Goal: Transaction & Acquisition: Purchase product/service

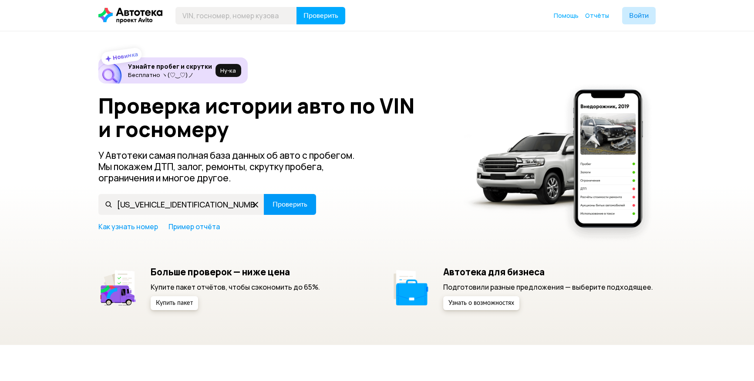
type input "[US_VEHICLE_IDENTIFICATION_NUMBER]"
click at [305, 204] on span "Проверить" at bounding box center [289, 204] width 35 height 7
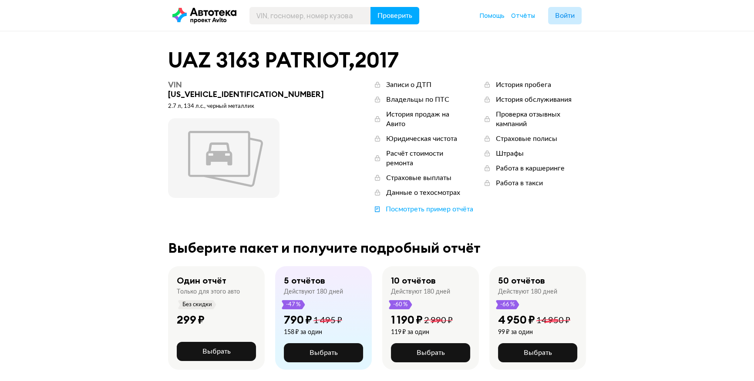
scroll to position [39, 0]
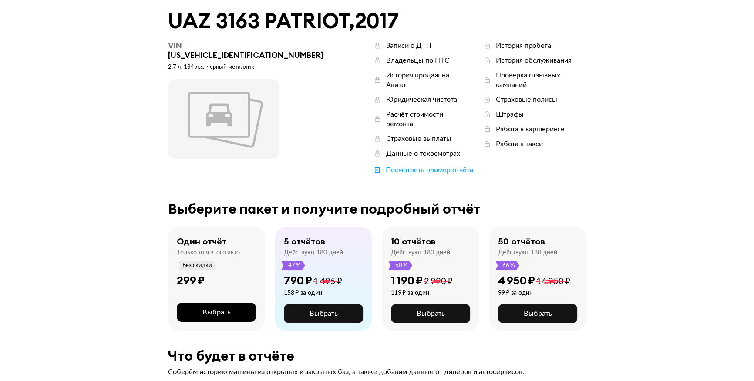
click at [241, 303] on button "Выбрать" at bounding box center [216, 312] width 79 height 19
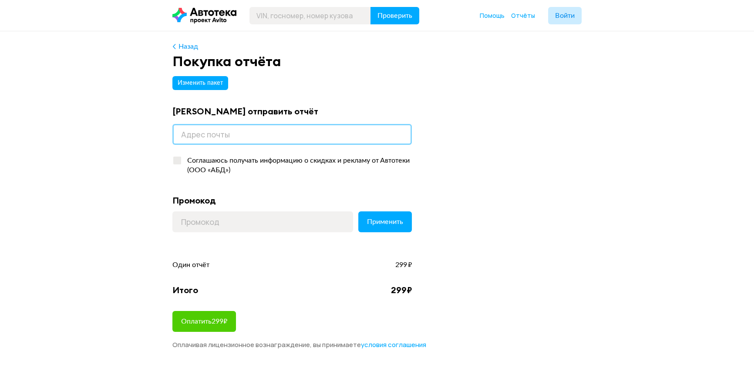
click at [227, 130] on input "email" at bounding box center [291, 134] width 239 height 21
type input "smirnov-98@inbox.ru"
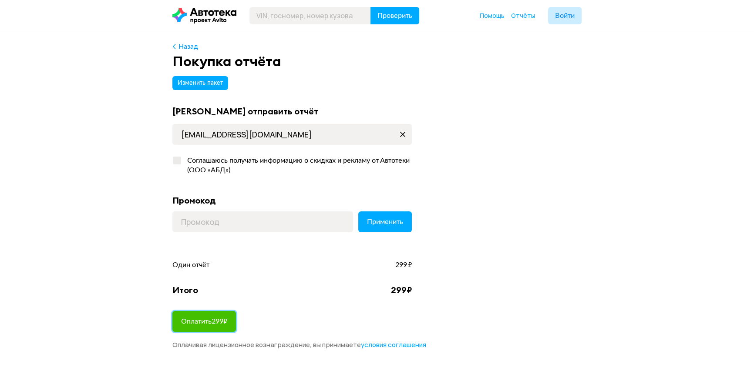
click at [222, 322] on span "Оплатить 299 ₽" at bounding box center [204, 321] width 46 height 7
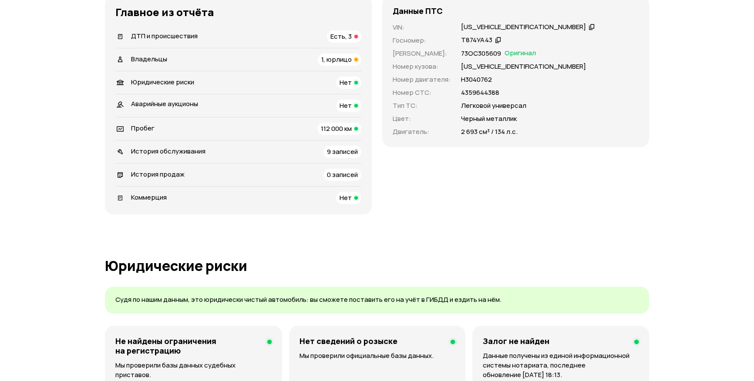
scroll to position [277, 0]
click at [351, 33] on span "Есть, 3" at bounding box center [340, 36] width 21 height 9
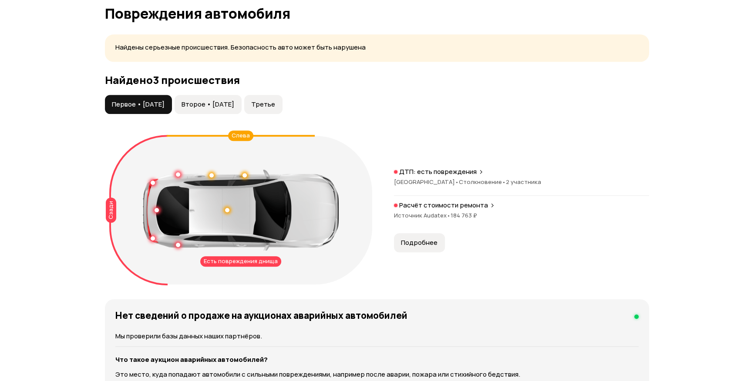
scroll to position [877, 0]
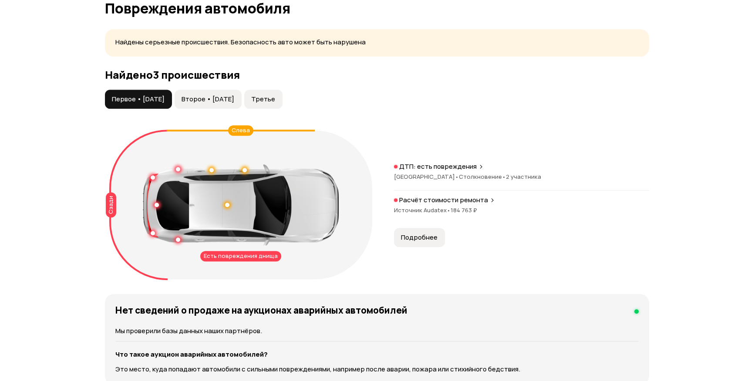
click at [217, 95] on span "Второе • [DATE]" at bounding box center [207, 99] width 53 height 9
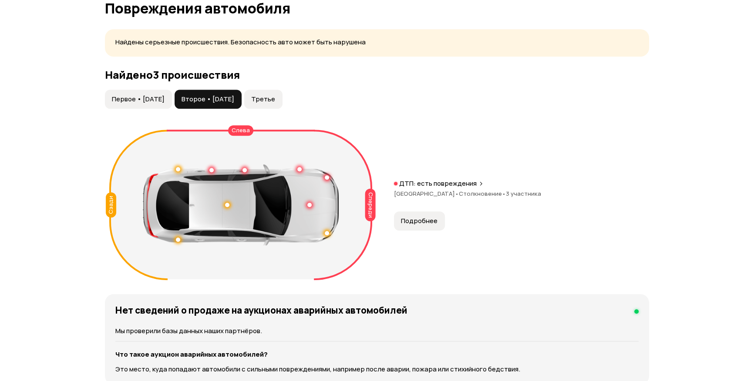
click at [153, 97] on span "Первое • [DATE]" at bounding box center [138, 99] width 53 height 9
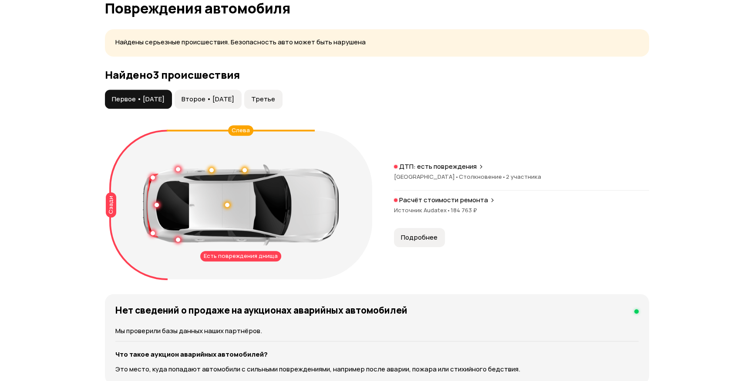
click at [275, 100] on span "Третье" at bounding box center [263, 99] width 24 height 9
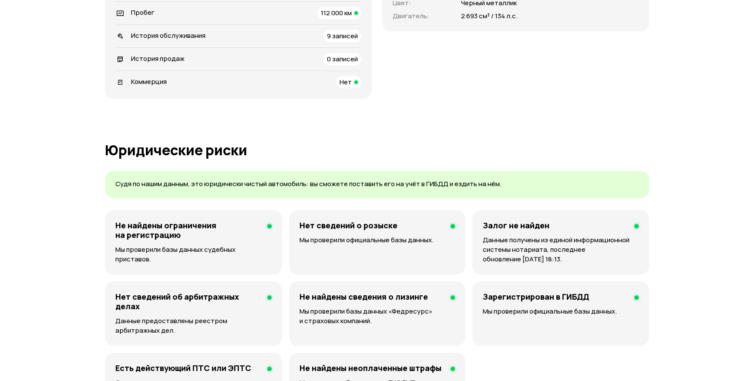
scroll to position [323, 0]
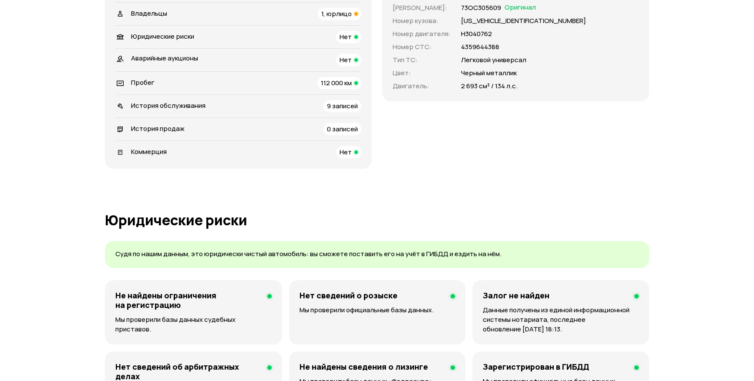
click at [353, 83] on div "112 000 км" at bounding box center [339, 83] width 44 height 12
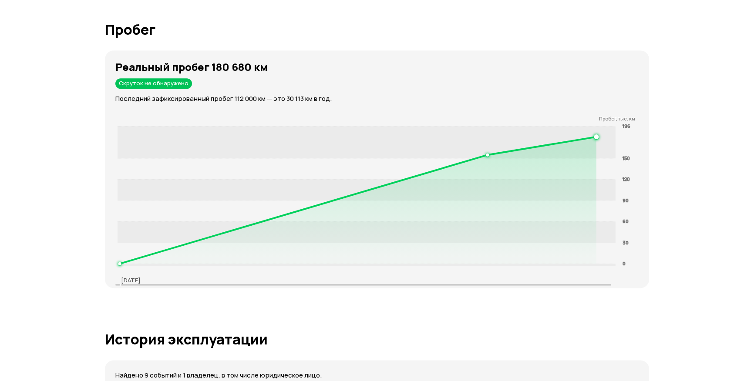
scroll to position [1366, 0]
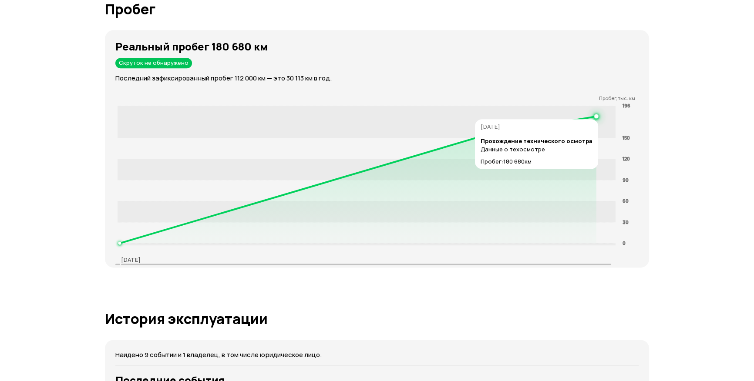
click at [597, 114] on circle at bounding box center [595, 115] width 3 height 3
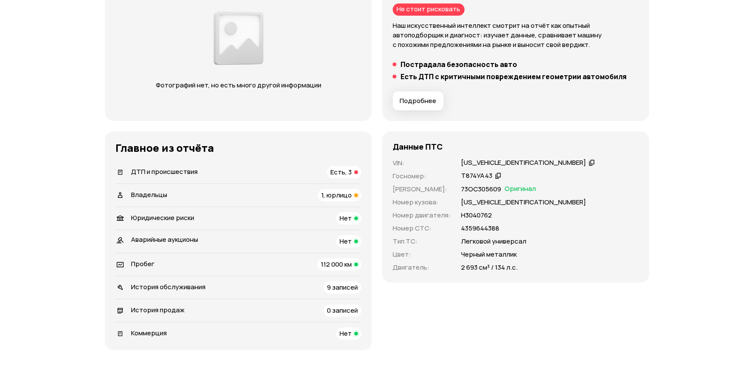
scroll to position [140, 0]
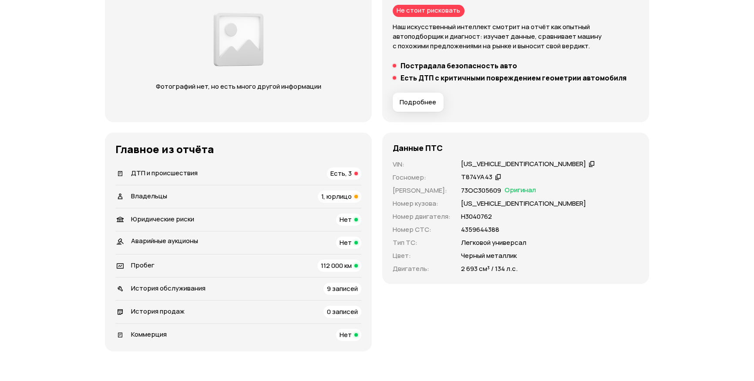
click at [341, 263] on span "112 000 км" at bounding box center [336, 265] width 31 height 9
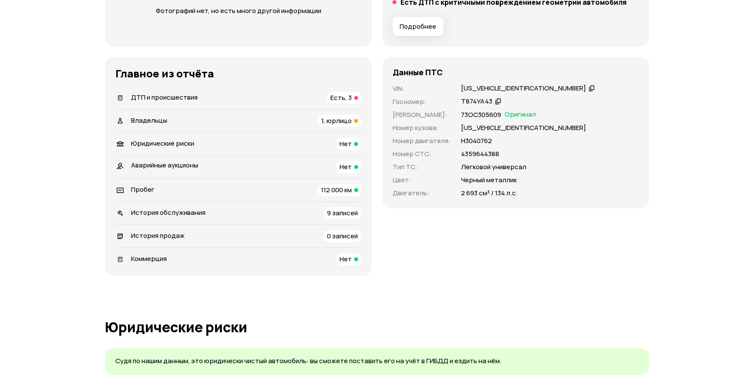
scroll to position [180, 0]
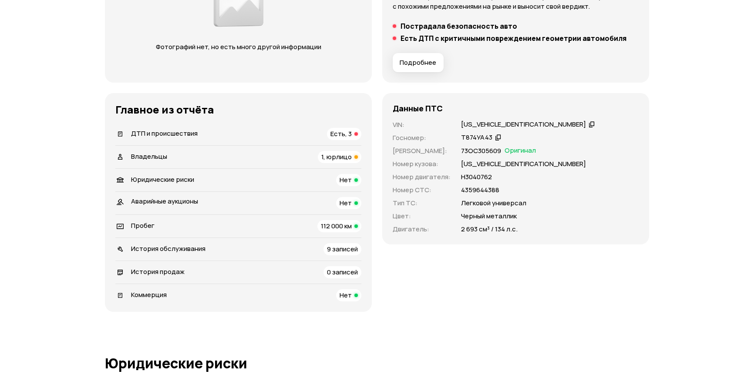
click at [333, 258] on li "История обслуживания 9 записей" at bounding box center [238, 249] width 246 height 23
click at [335, 247] on span "9 записей" at bounding box center [342, 249] width 31 height 9
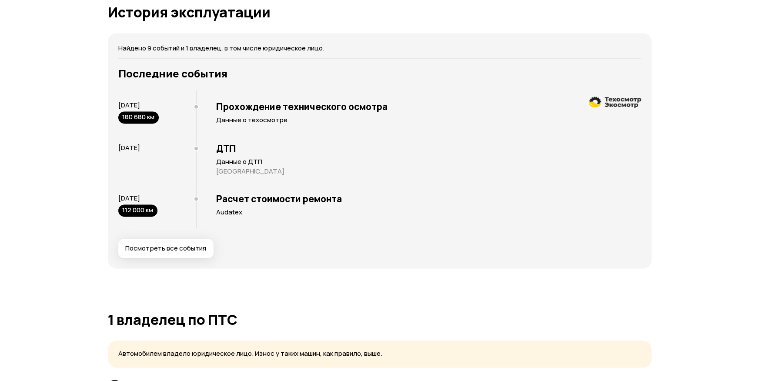
scroll to position [1676, 0]
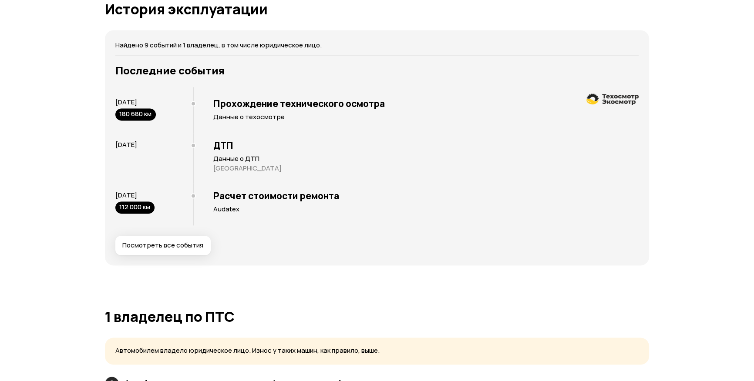
click at [170, 248] on span "Посмотреть все события" at bounding box center [162, 245] width 81 height 9
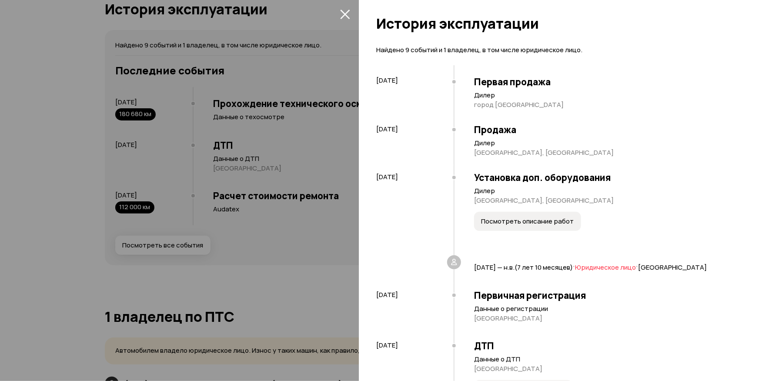
click at [531, 221] on span "Посмотреть описание работ" at bounding box center [527, 221] width 93 height 9
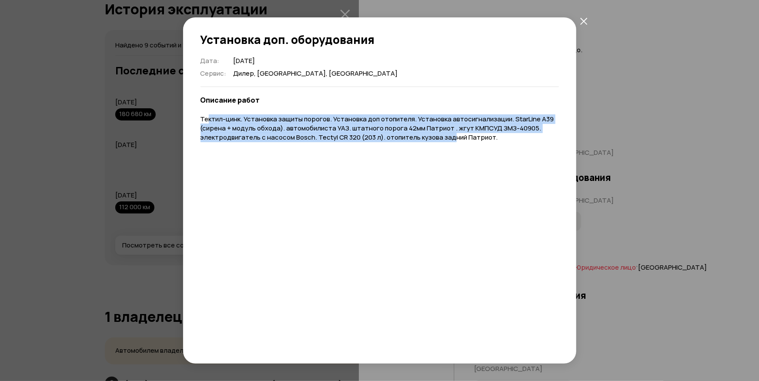
drag, startPoint x: 207, startPoint y: 120, endPoint x: 468, endPoint y: 138, distance: 261.3
click at [451, 144] on div "Дата : [DATE] Сервис : [GEOGRAPHIC_DATA], [GEOGRAPHIC_DATA], [GEOGRAPHIC_DATA] …" at bounding box center [380, 209] width 358 height 305
click at [584, 19] on icon "закрыть" at bounding box center [583, 20] width 7 height 7
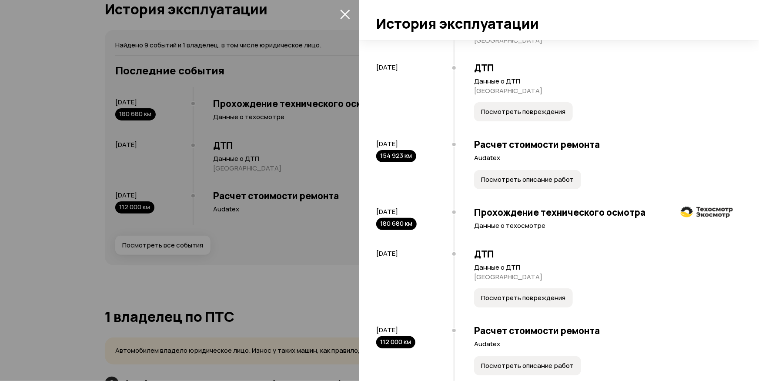
scroll to position [309, 0]
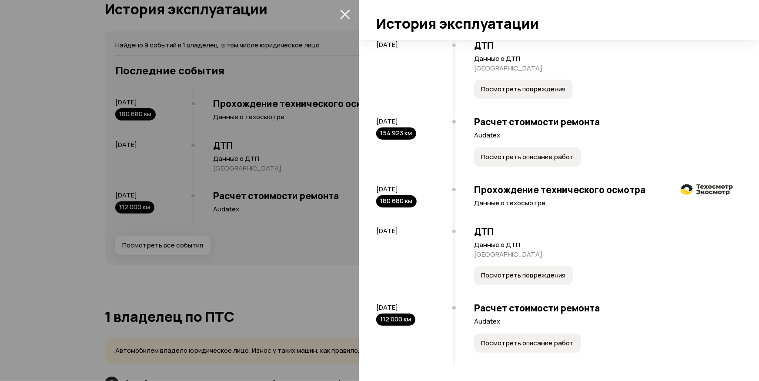
click at [547, 340] on span "Посмотреть описание работ" at bounding box center [527, 343] width 93 height 9
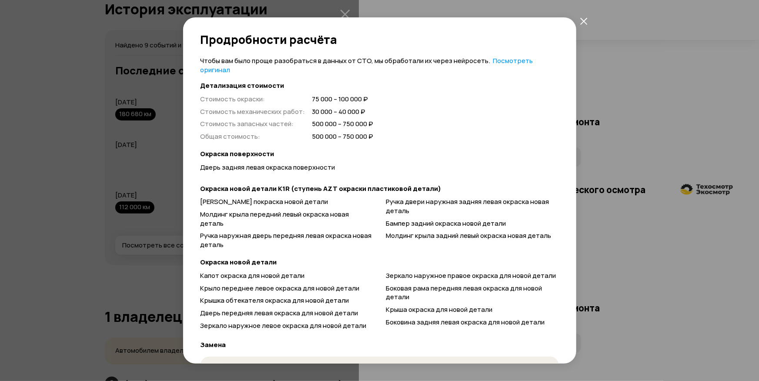
click at [583, 21] on icon "закрыть" at bounding box center [583, 20] width 7 height 7
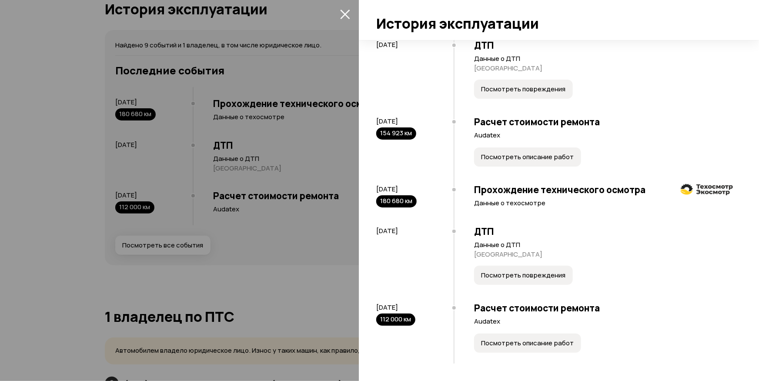
scroll to position [269, 0]
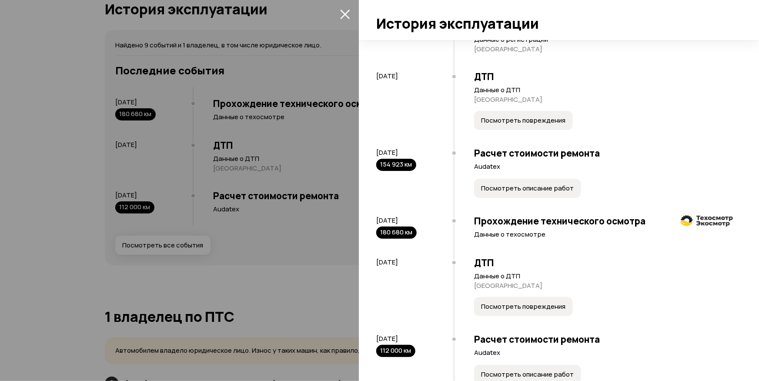
click at [507, 311] on span "Посмотреть повреждения" at bounding box center [523, 306] width 84 height 9
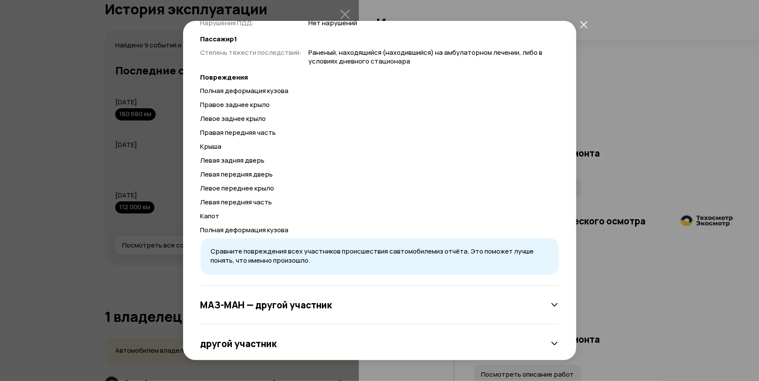
scroll to position [245, 0]
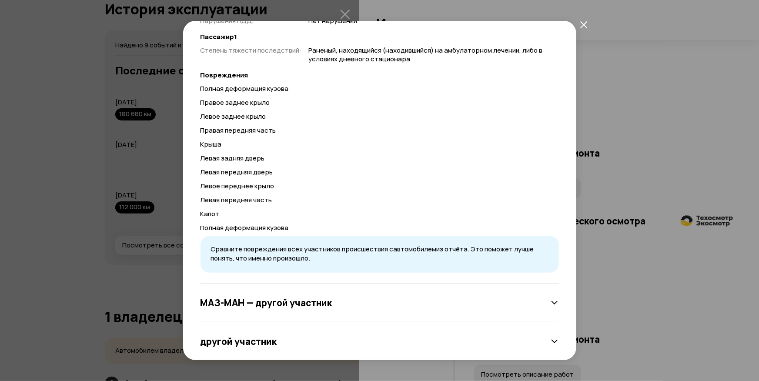
click at [550, 301] on icon at bounding box center [554, 302] width 9 height 9
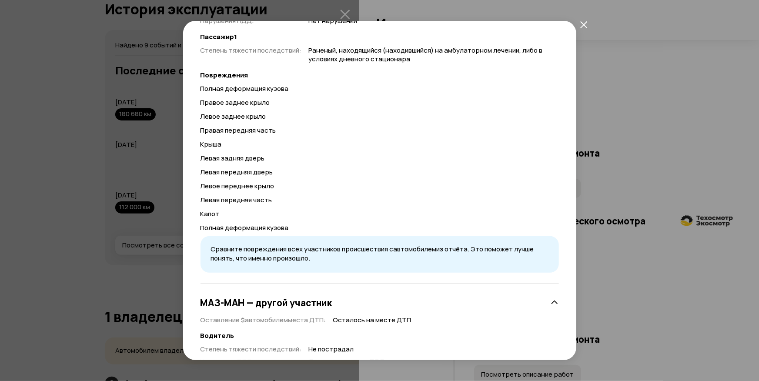
scroll to position [300, 0]
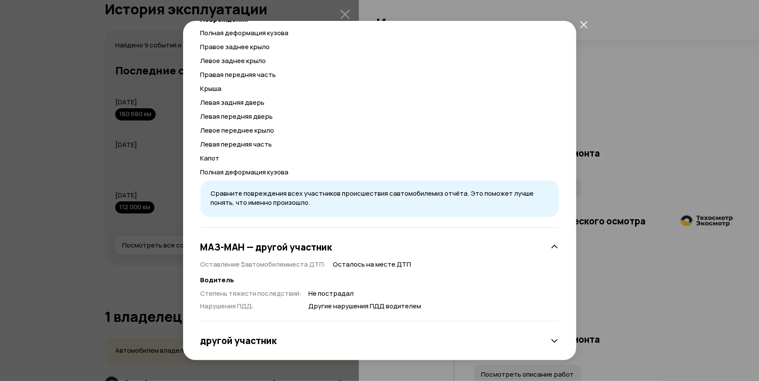
click at [550, 341] on icon at bounding box center [554, 341] width 9 height 9
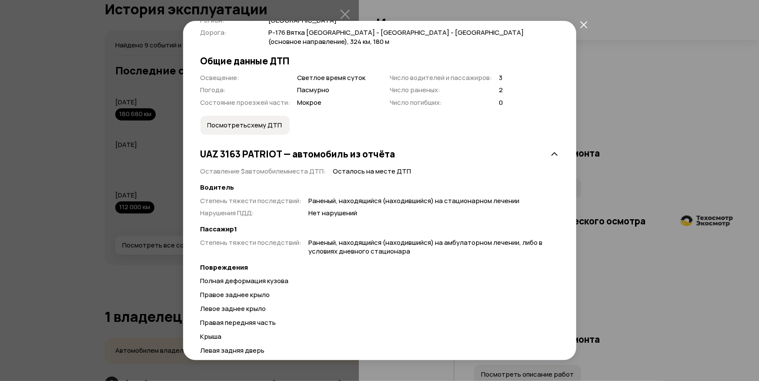
scroll to position [0, 0]
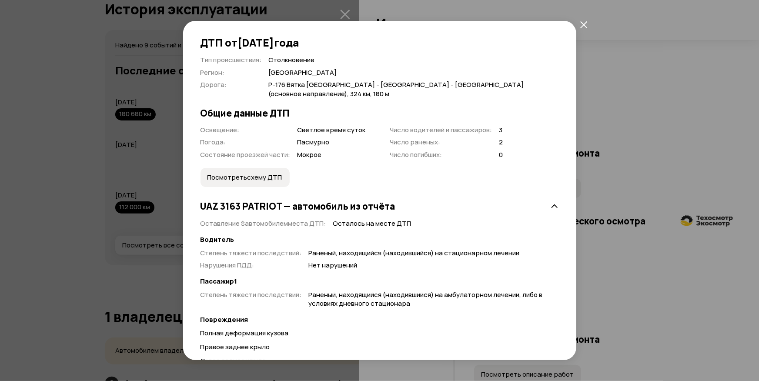
click at [584, 23] on icon "закрыть" at bounding box center [583, 24] width 7 height 7
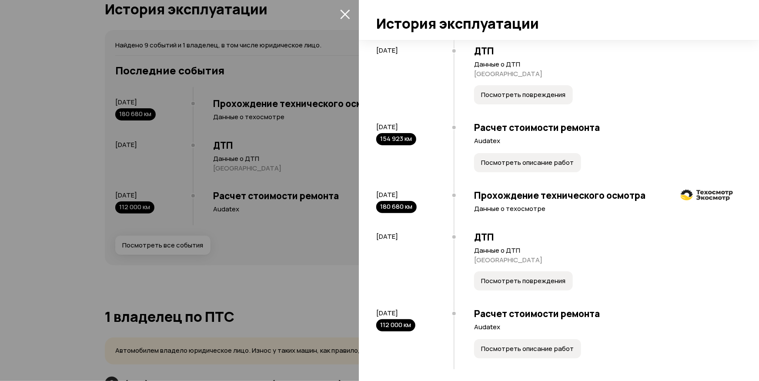
scroll to position [309, 0]
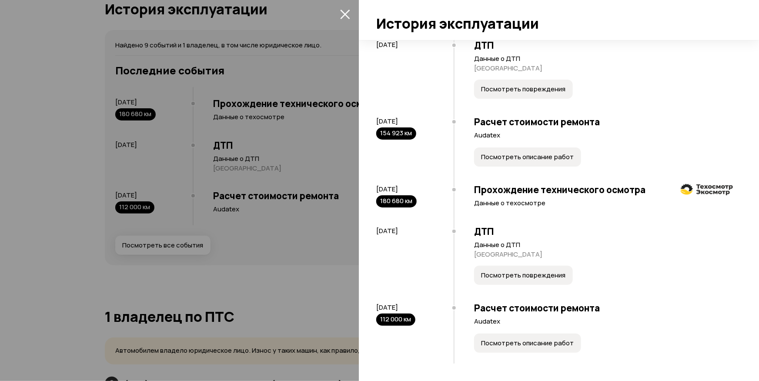
click at [514, 345] on span "Посмотреть описание работ" at bounding box center [527, 343] width 93 height 9
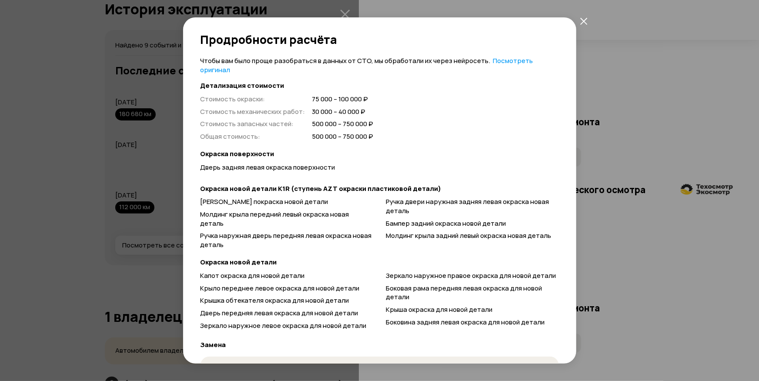
click at [583, 21] on icon "закрыть" at bounding box center [583, 20] width 7 height 7
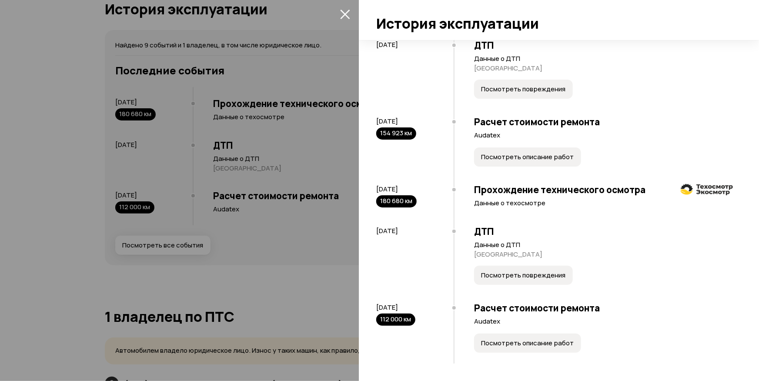
scroll to position [190, 0]
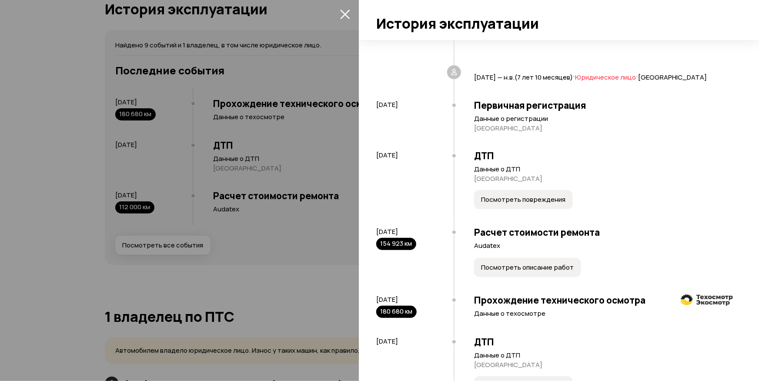
click at [509, 204] on span "Посмотреть повреждения" at bounding box center [523, 199] width 84 height 9
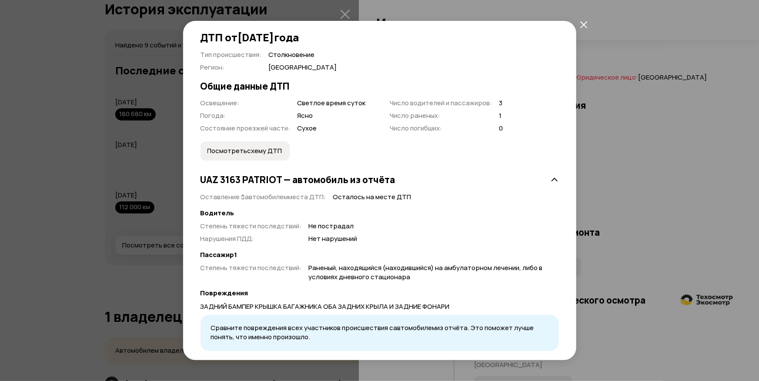
scroll to position [7, 0]
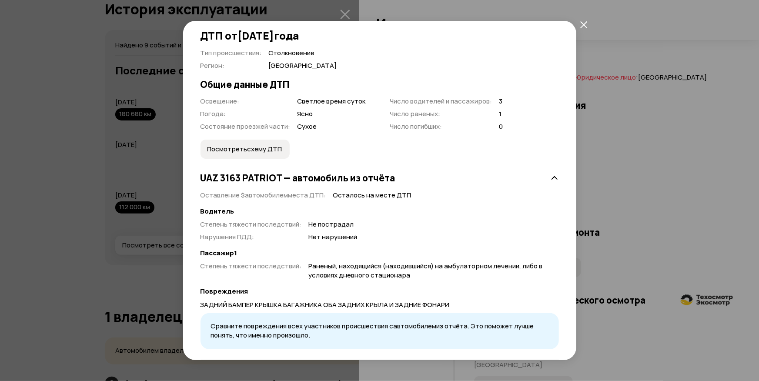
click at [590, 26] on button "закрыть" at bounding box center [584, 25] width 16 height 16
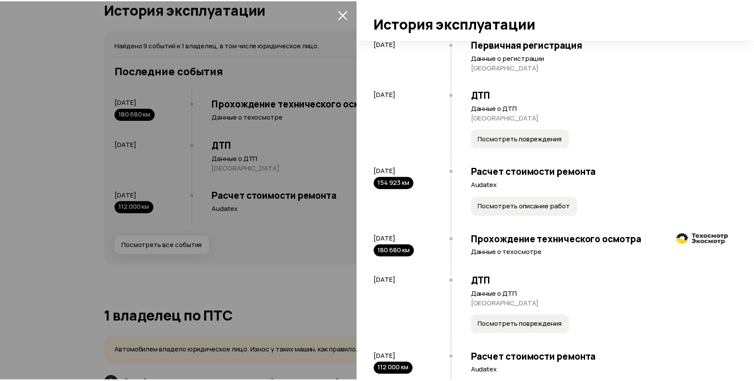
scroll to position [309, 0]
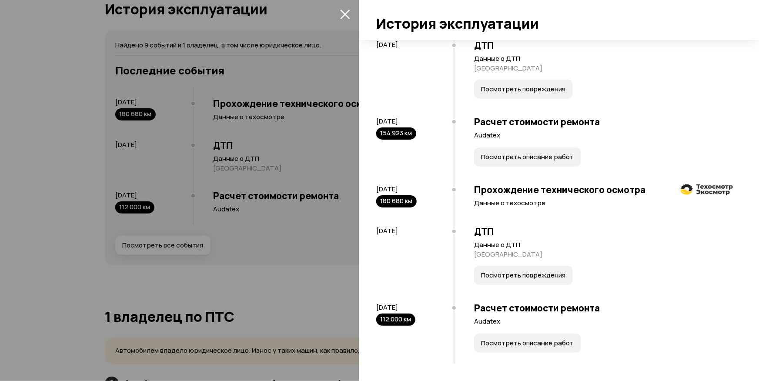
click at [508, 278] on span "Посмотреть повреждения" at bounding box center [523, 275] width 84 height 9
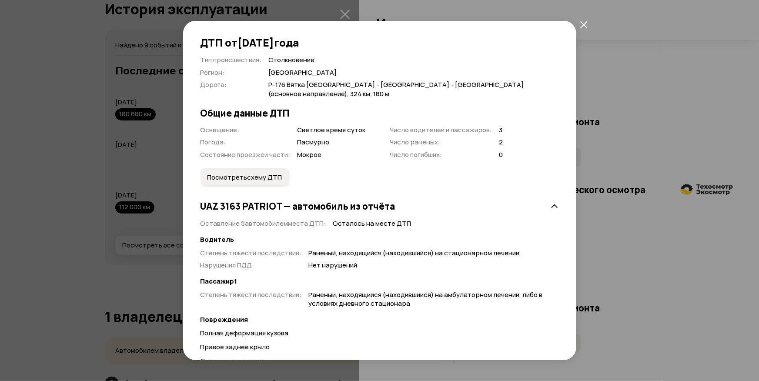
click at [588, 21] on button "закрыть" at bounding box center [584, 25] width 16 height 16
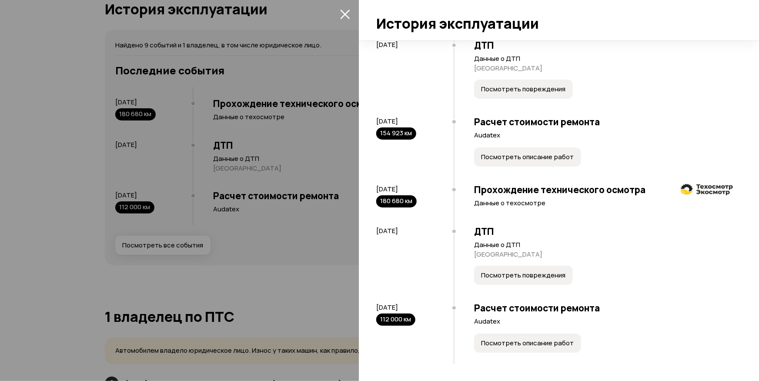
click at [344, 10] on icon "закрыть" at bounding box center [345, 14] width 10 height 10
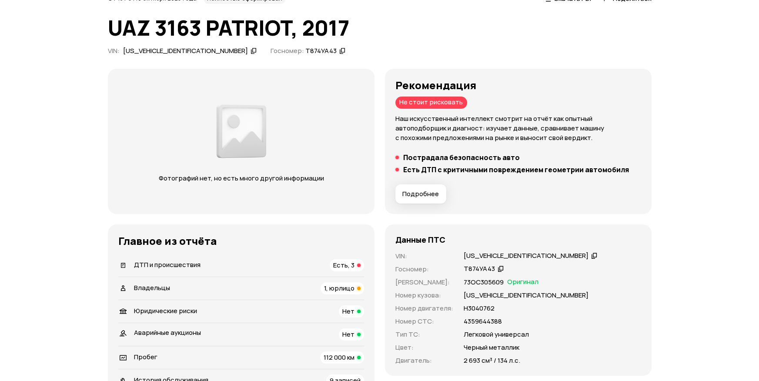
scroll to position [0, 0]
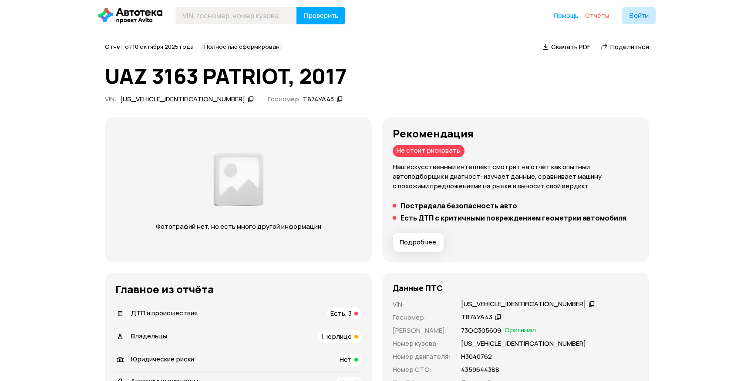
click at [593, 14] on span "Отчёты" at bounding box center [597, 15] width 24 height 8
